Goal: Information Seeking & Learning: Learn about a topic

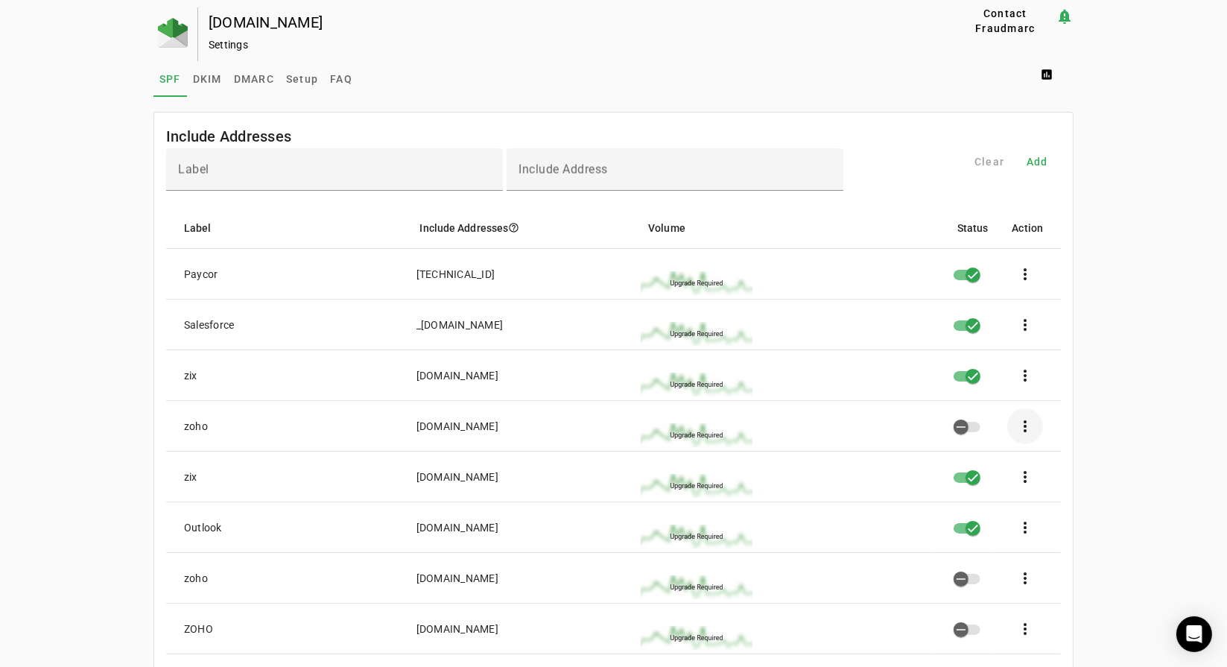
click at [1032, 428] on span at bounding box center [1025, 426] width 36 height 36
click at [1057, 427] on div at bounding box center [613, 333] width 1227 height 667
click at [194, 85] on span "DKIM" at bounding box center [207, 79] width 29 height 36
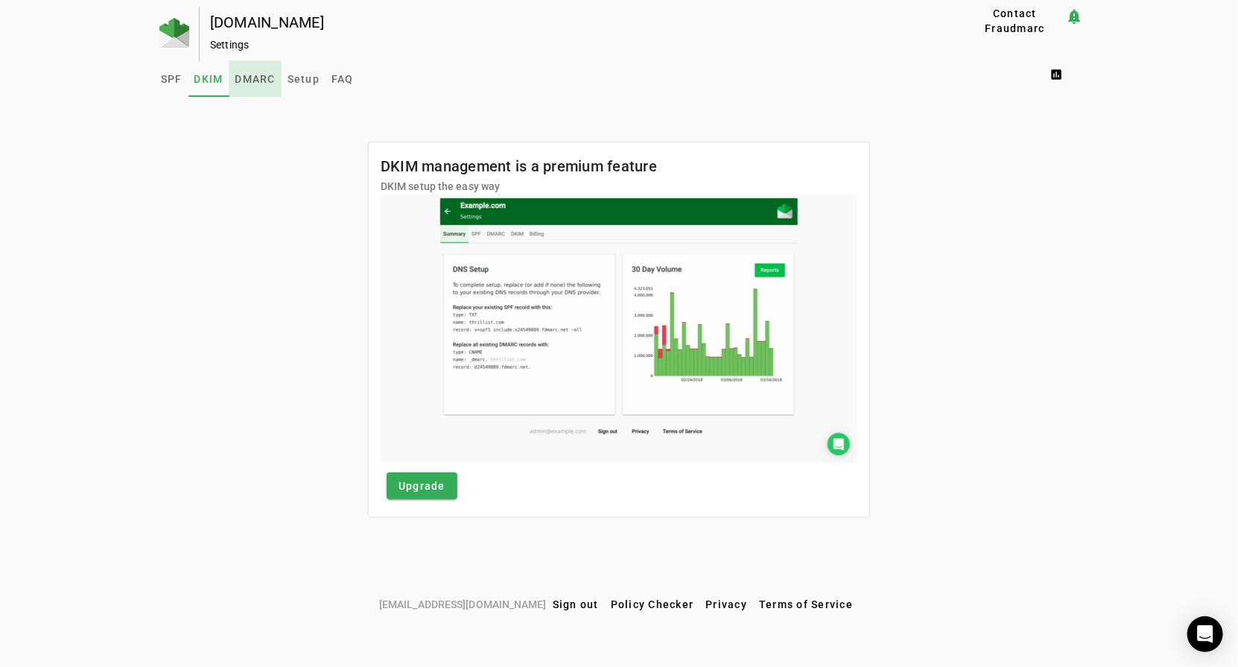
click at [251, 78] on span "DMARC" at bounding box center [255, 79] width 40 height 10
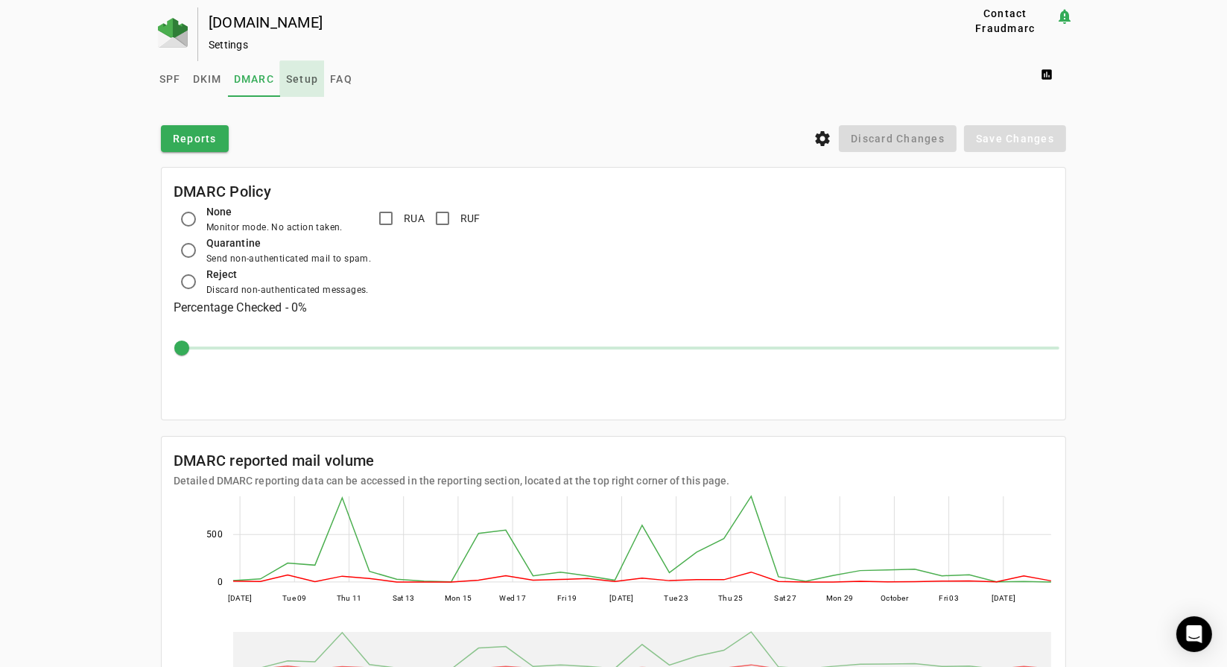
click at [305, 81] on span "Setup" at bounding box center [302, 79] width 32 height 10
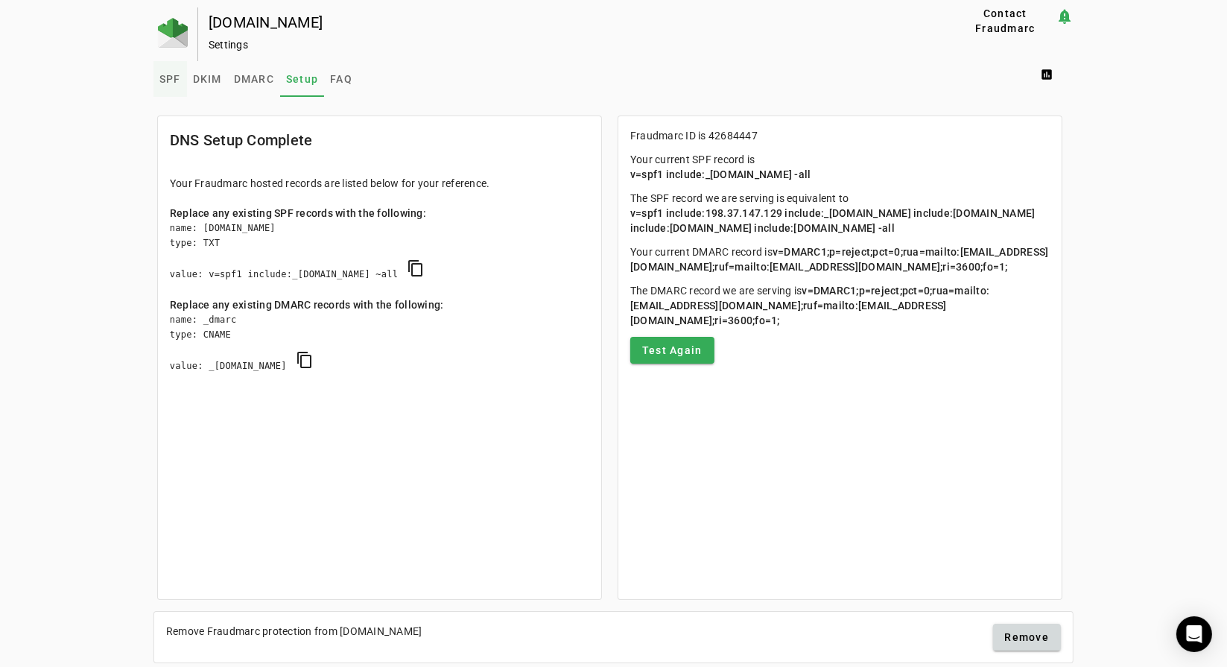
click at [153, 84] on link "SPF" at bounding box center [170, 79] width 34 height 36
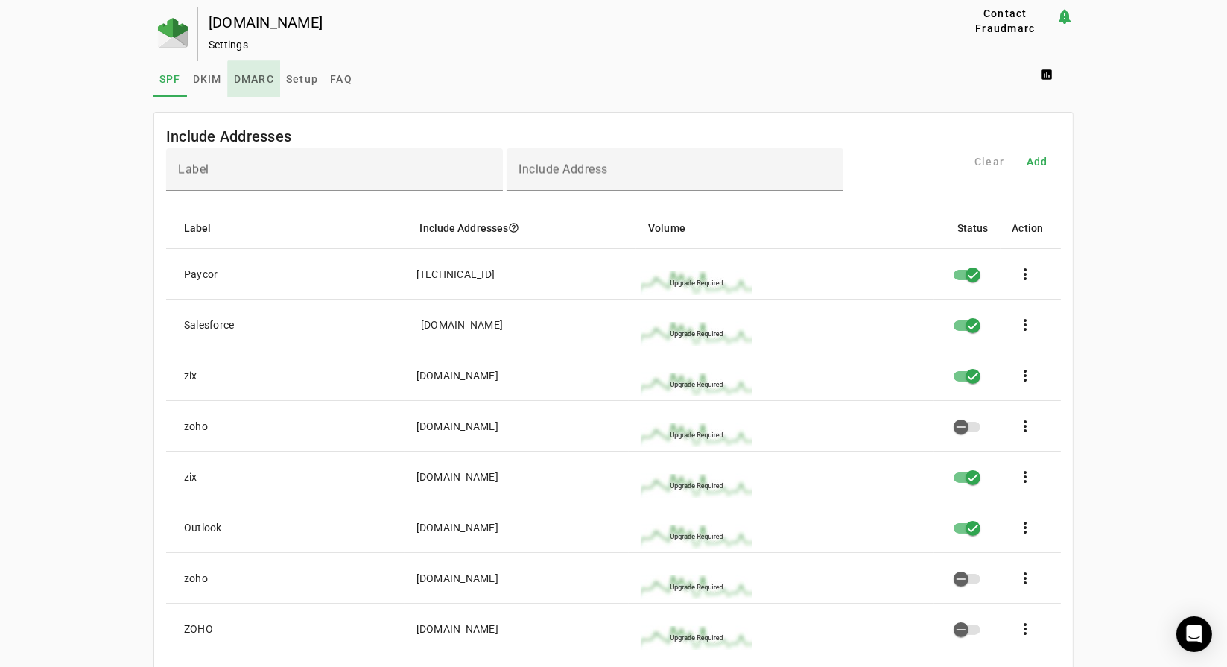
click at [252, 83] on span "DMARC" at bounding box center [254, 79] width 40 height 10
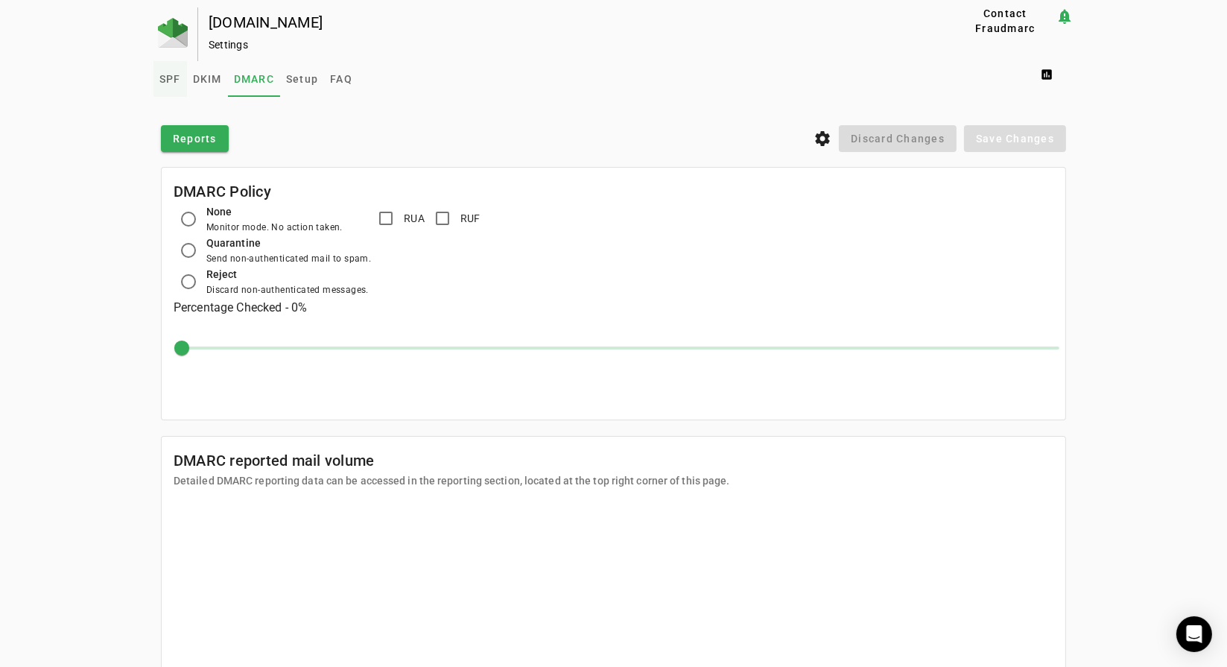
click at [167, 81] on span "SPF" at bounding box center [170, 79] width 22 height 10
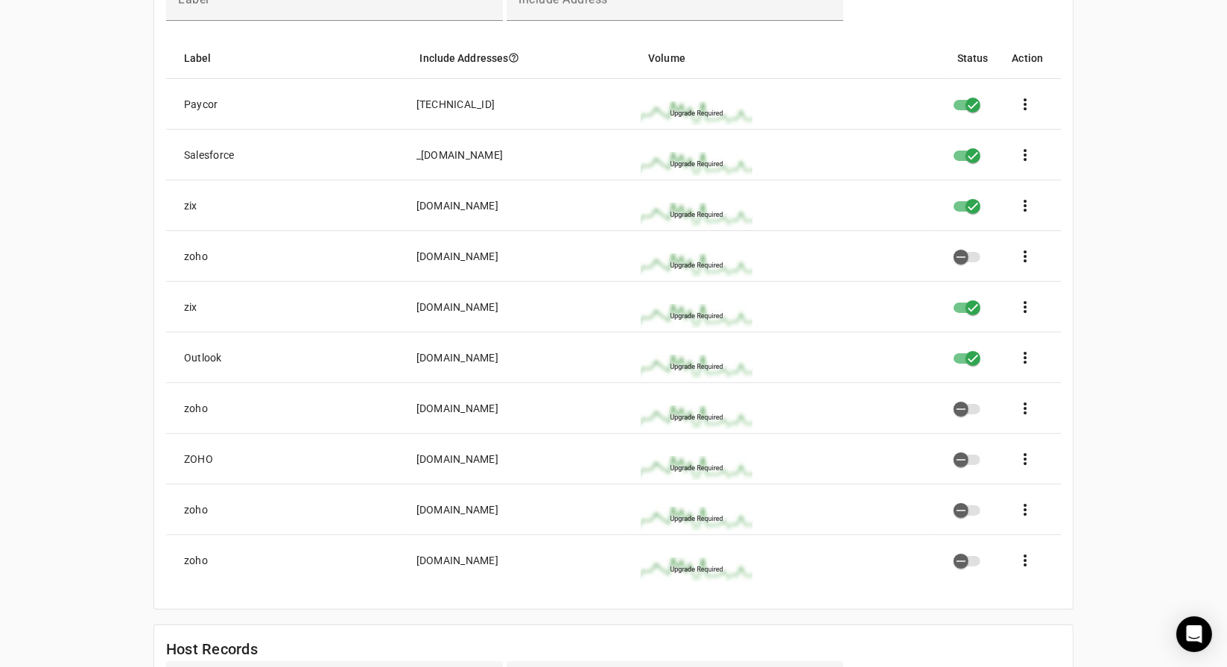
scroll to position [149, 0]
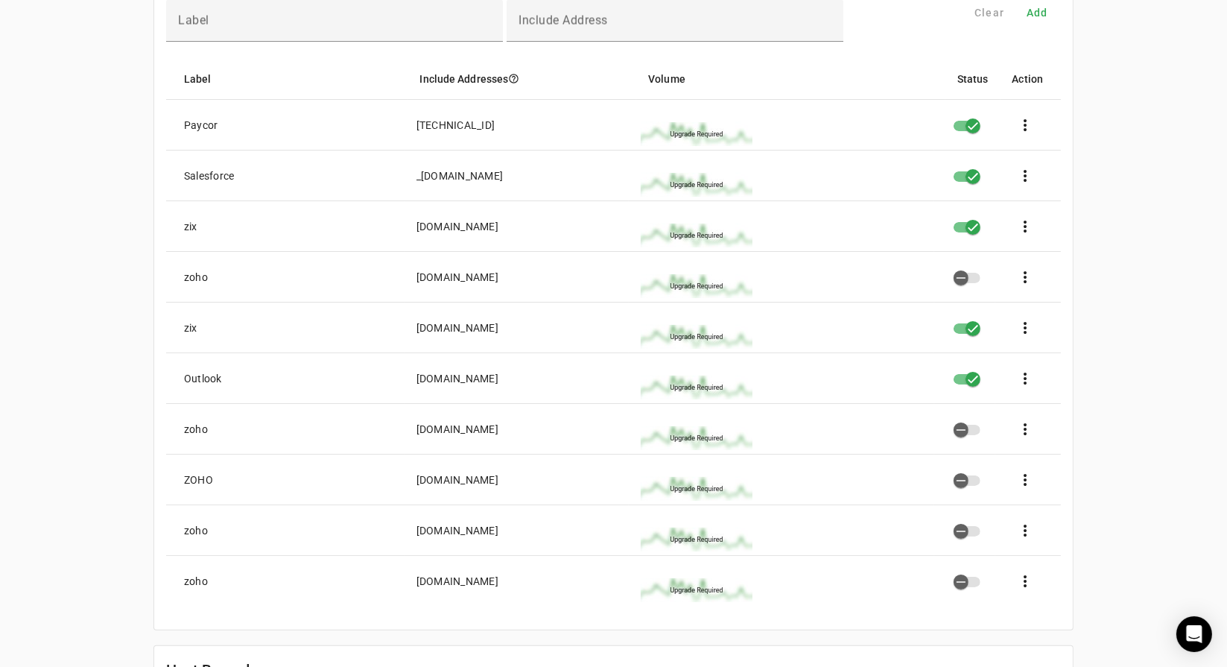
drag, startPoint x: 170, startPoint y: 226, endPoint x: 517, endPoint y: 227, distance: 347.2
click at [517, 227] on mat-row "zix [DOMAIN_NAME] more_vert" at bounding box center [613, 226] width 895 height 51
click at [498, 229] on div "[DOMAIN_NAME]" at bounding box center [458, 226] width 82 height 15
click at [424, 224] on div "[DOMAIN_NAME]" at bounding box center [458, 226] width 82 height 15
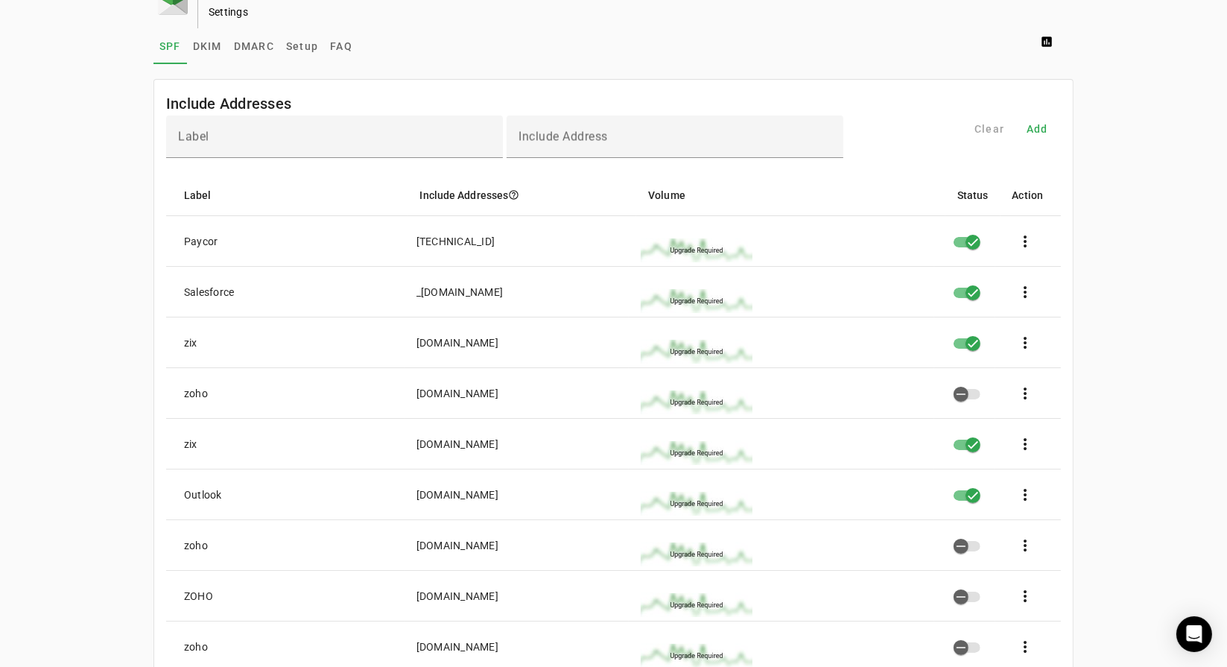
scroll to position [0, 0]
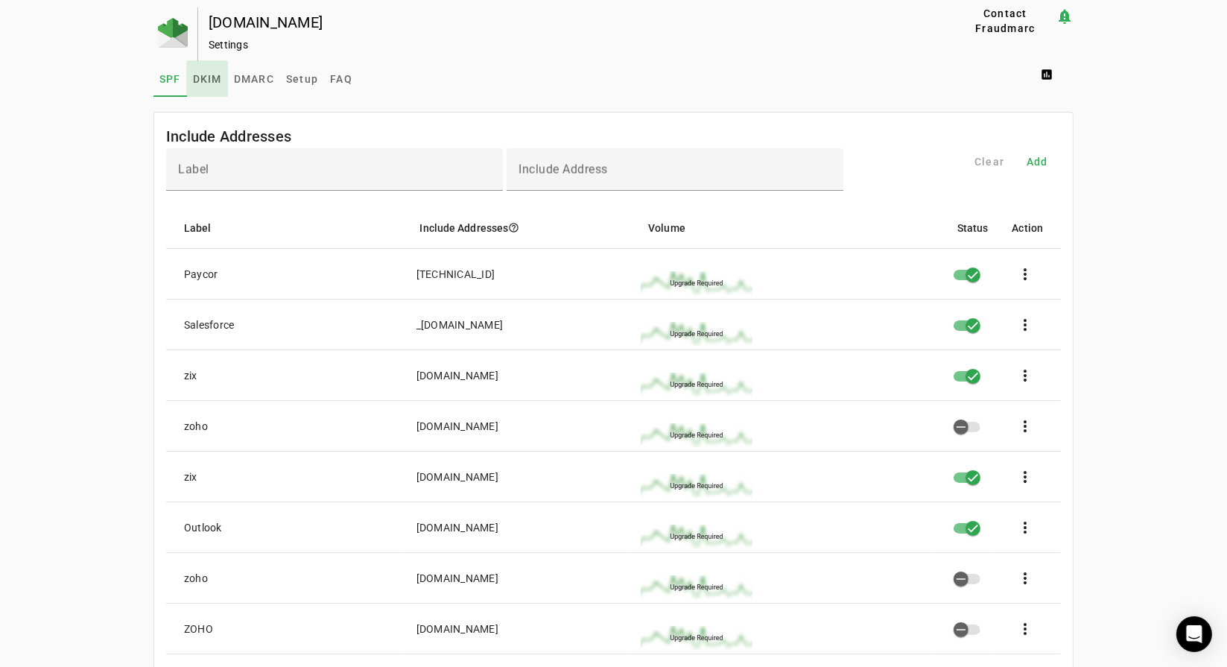
click at [206, 82] on span "DKIM" at bounding box center [207, 79] width 29 height 10
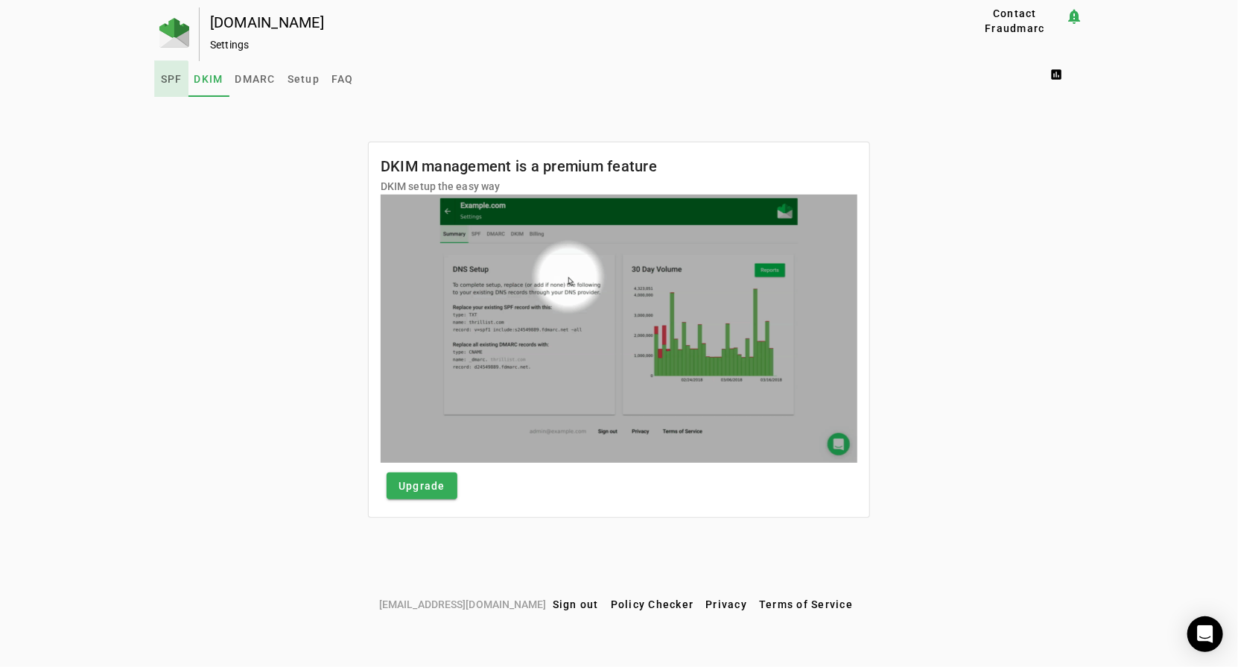
click at [168, 83] on span "SPF" at bounding box center [172, 79] width 22 height 10
